Goal: Communication & Community: Answer question/provide support

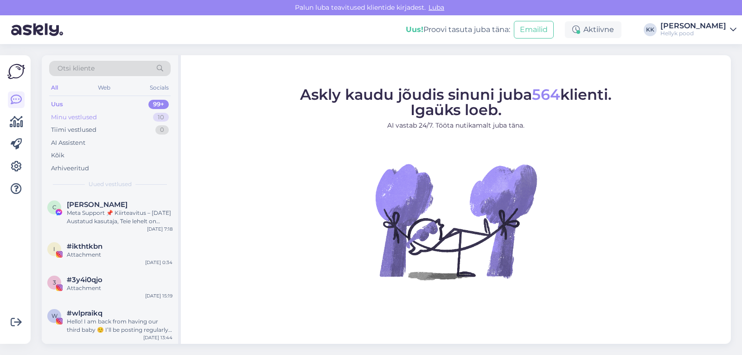
click at [82, 115] on div "Minu vestlused" at bounding box center [74, 117] width 46 height 9
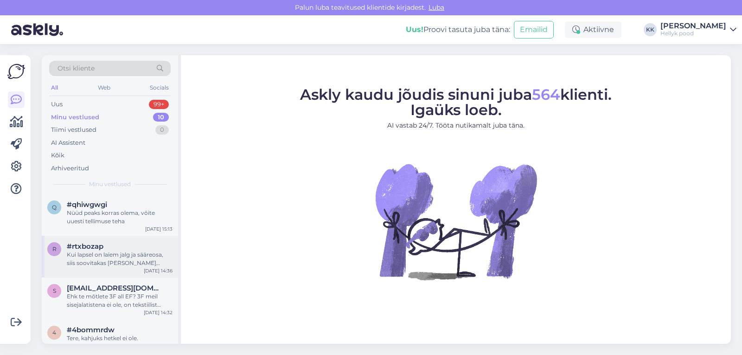
click at [105, 254] on div "Kui lapsel on laiem jalg ja sääreosa, siis soovitakas võtta ikkagi charly high." at bounding box center [120, 258] width 106 height 17
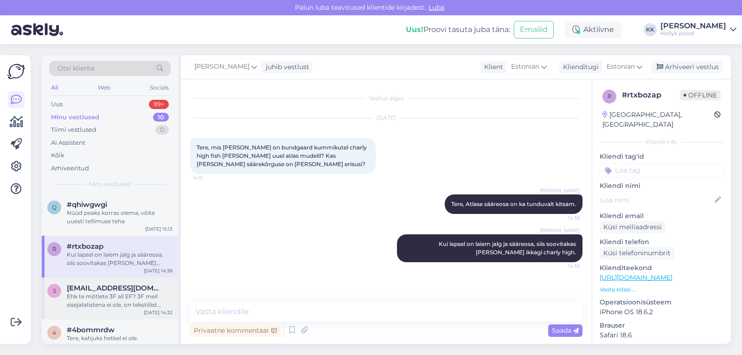
click at [100, 296] on div "Ehk te mõtlete 3F all EF? 3F meil sisejalatistena ei ole, on tekstiilist tossud…" at bounding box center [120, 300] width 106 height 17
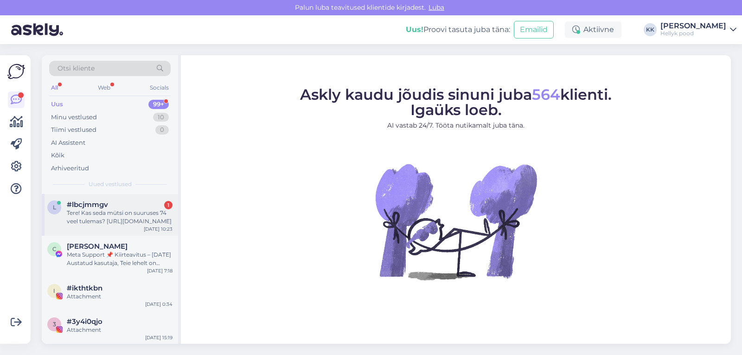
click at [123, 213] on div "Tere! Kas seda mütsi on suuruses 74 veel tulemas? [URL][DOMAIN_NAME]" at bounding box center [120, 217] width 106 height 17
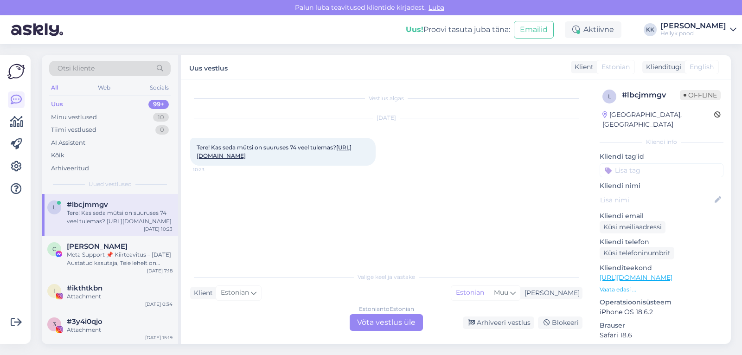
click at [308, 157] on link "[URL][DOMAIN_NAME]" at bounding box center [274, 151] width 155 height 15
click at [378, 325] on div "Estonian to Estonian Võta vestlus üle" at bounding box center [386, 322] width 73 height 17
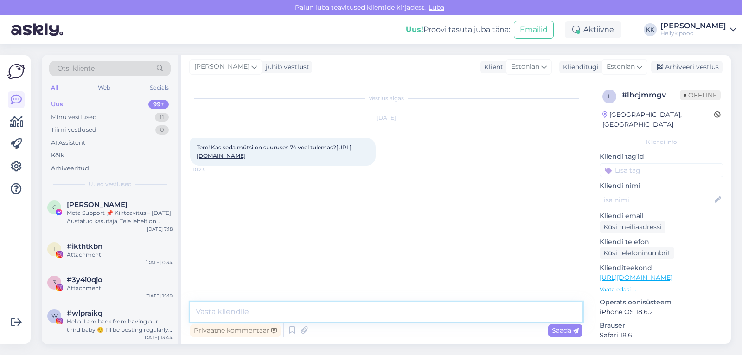
click at [314, 311] on textarea at bounding box center [386, 311] width 392 height 19
type textarea "Tere, kahjuks ei oska öelda."
click at [562, 332] on span "Saada" at bounding box center [565, 330] width 27 height 8
